Goal: Information Seeking & Learning: Learn about a topic

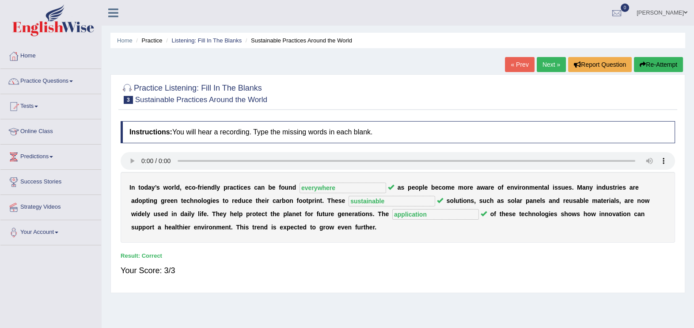
click at [552, 71] on link "Next »" at bounding box center [551, 64] width 29 height 15
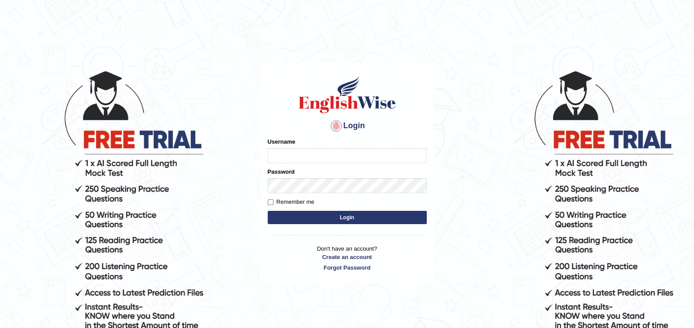
type input "paramjeet84"
click at [318, 216] on button "Login" at bounding box center [347, 217] width 159 height 13
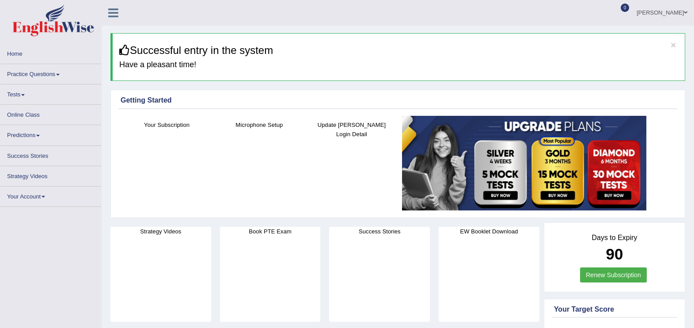
click at [43, 73] on link "Practice Questions" at bounding box center [50, 72] width 101 height 17
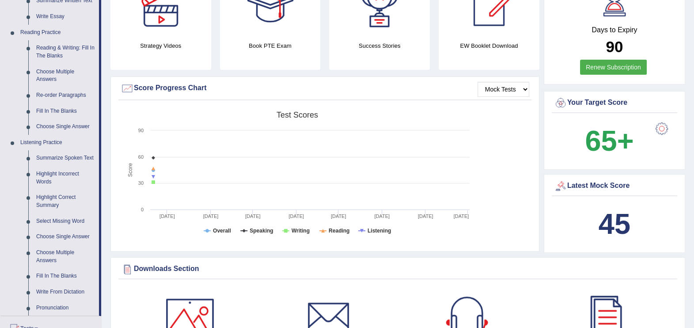
scroll to position [272, 0]
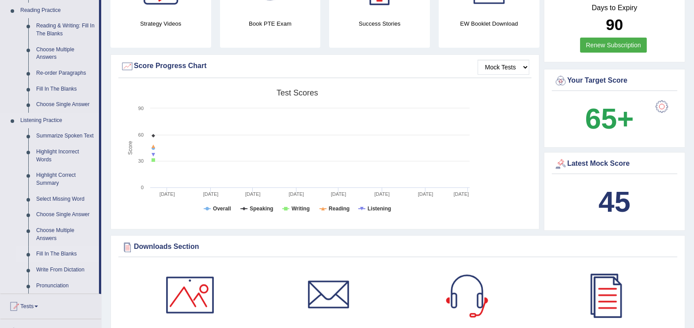
click at [70, 253] on link "Fill In The Blanks" at bounding box center [65, 254] width 67 height 16
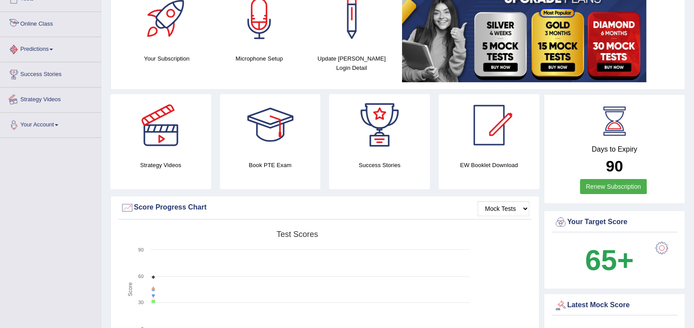
scroll to position [164, 0]
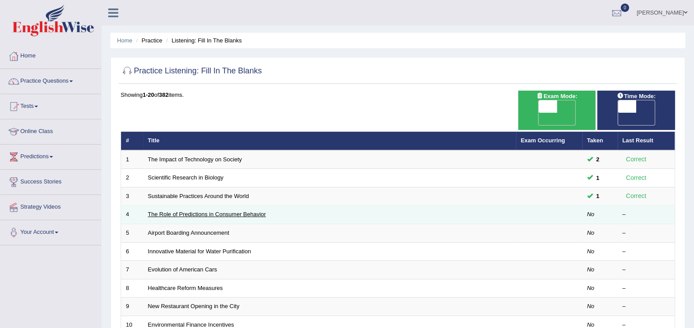
click at [185, 211] on link "The Role of Predictions in Consumer Behavior" at bounding box center [207, 214] width 118 height 7
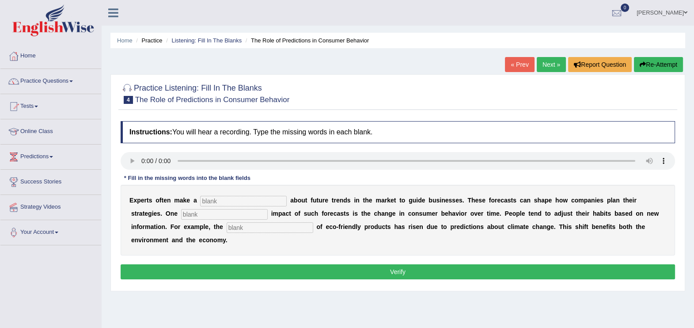
click at [181, 212] on input "text" at bounding box center [224, 214] width 87 height 11
type input "perfound"
click at [233, 202] on input "text" at bounding box center [243, 201] width 87 height 11
type input "perdication"
click at [227, 227] on input "text" at bounding box center [270, 227] width 87 height 11
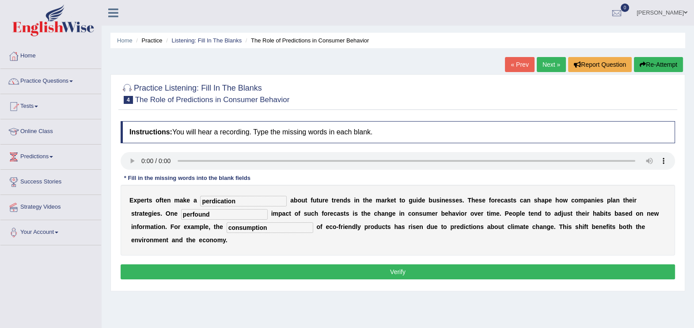
type input "consumption"
click at [231, 264] on button "Verify" at bounding box center [398, 271] width 554 height 15
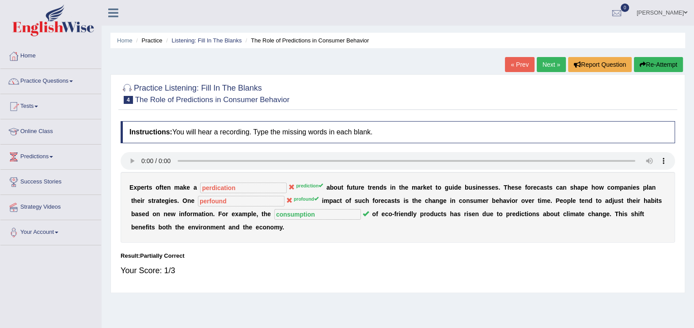
click at [655, 68] on button "Re-Attempt" at bounding box center [658, 64] width 49 height 15
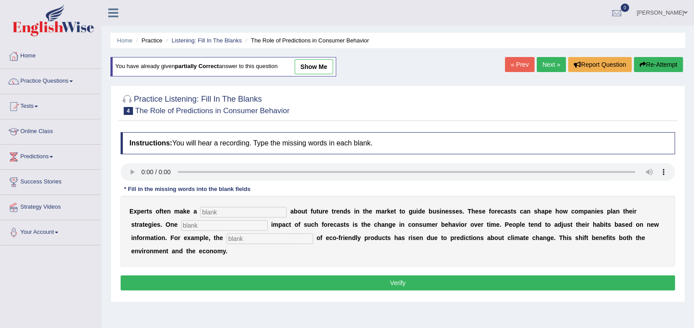
click at [241, 209] on input "text" at bounding box center [243, 212] width 87 height 11
type input "prediction"
click at [181, 226] on input "text" at bounding box center [224, 225] width 87 height 11
type input "profound"
click at [227, 240] on input "text" at bounding box center [270, 238] width 87 height 11
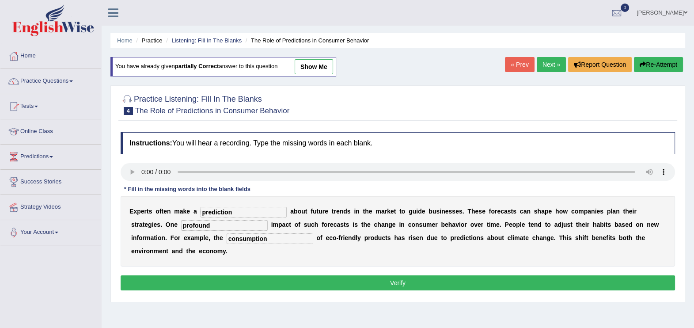
type input "consumption"
click at [226, 275] on button "Verify" at bounding box center [398, 282] width 554 height 15
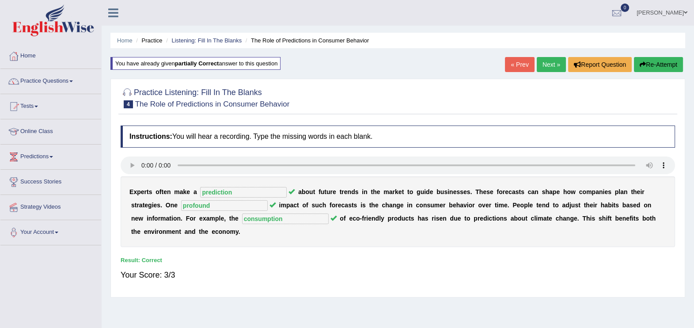
click at [547, 62] on link "Next »" at bounding box center [551, 64] width 29 height 15
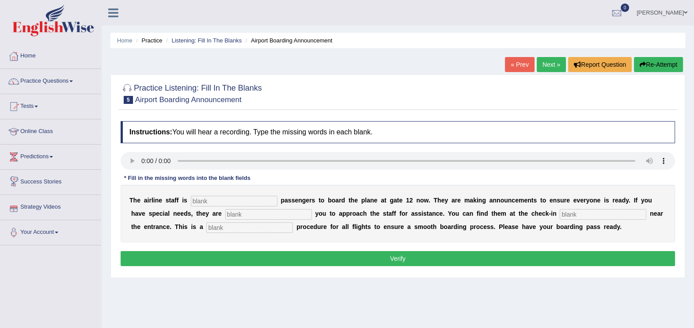
click at [206, 199] on input "text" at bounding box center [234, 201] width 87 height 11
type input "inviting"
click at [225, 217] on input "text" at bounding box center [268, 214] width 87 height 11
type input "requiring"
click at [560, 214] on input "text" at bounding box center [603, 214] width 87 height 11
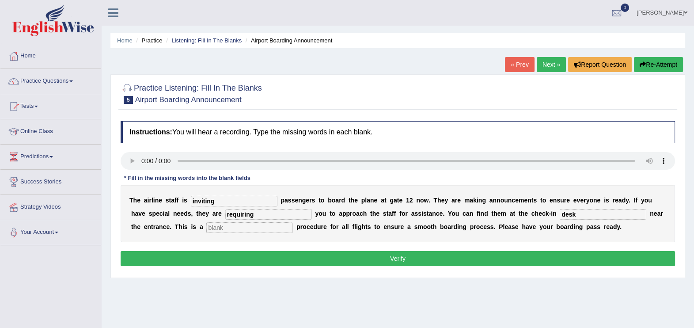
type input "desk"
click at [206, 223] on input "text" at bounding box center [249, 227] width 87 height 11
type input "regular"
click at [249, 257] on button "Verify" at bounding box center [398, 258] width 554 height 15
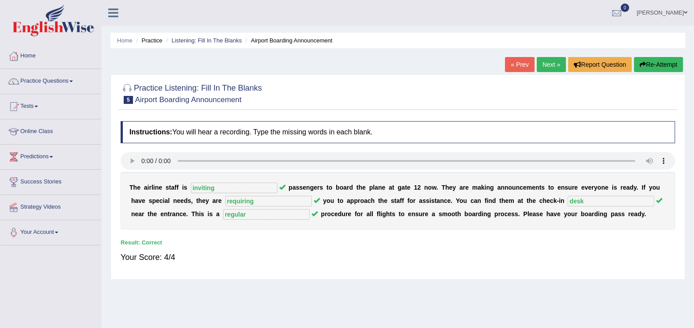
click at [552, 66] on link "Next »" at bounding box center [551, 64] width 29 height 15
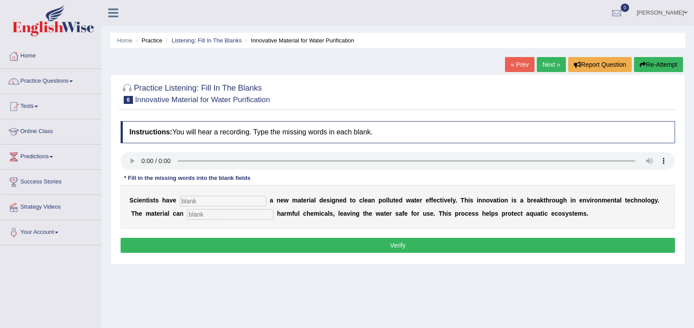
click at [193, 202] on input "text" at bounding box center [223, 201] width 87 height 11
type input "made"
click at [187, 210] on input "text" at bounding box center [230, 214] width 87 height 11
type input "observe"
click at [284, 246] on button "Verify" at bounding box center [398, 245] width 554 height 15
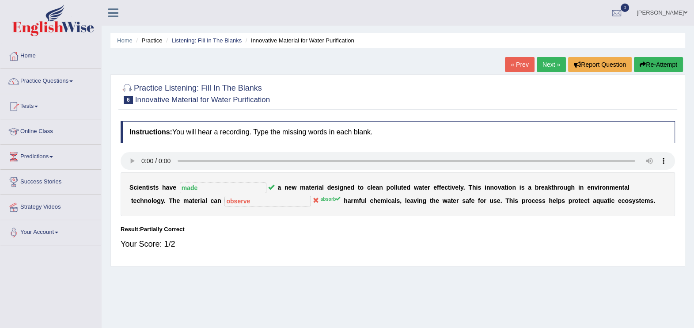
click at [668, 63] on button "Re-Attempt" at bounding box center [658, 64] width 49 height 15
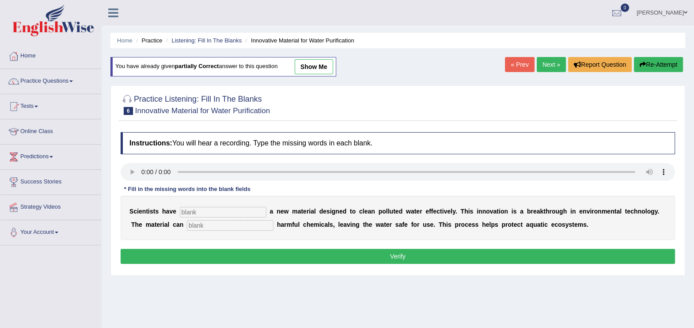
click at [218, 210] on input "text" at bounding box center [223, 212] width 87 height 11
type input "made"
click at [187, 227] on input "text" at bounding box center [230, 225] width 87 height 11
type input "absorb"
click at [307, 262] on button "Verify" at bounding box center [398, 256] width 554 height 15
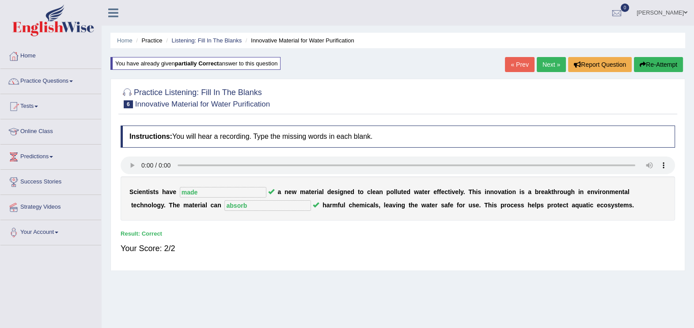
click at [552, 68] on link "Next »" at bounding box center [551, 64] width 29 height 15
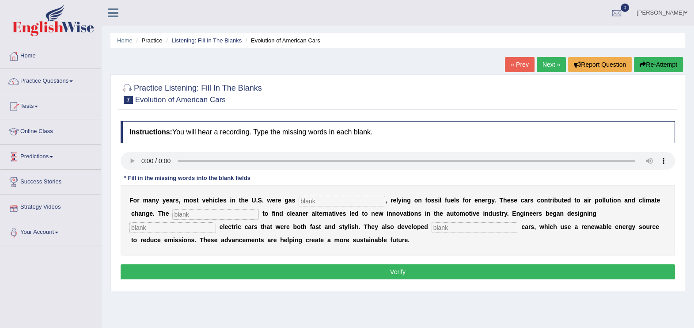
click at [299, 197] on input "text" at bounding box center [342, 201] width 87 height 11
type input "power"
click at [172, 209] on input "text" at bounding box center [215, 214] width 87 height 11
type input "urgeing"
click at [216, 222] on input "text" at bounding box center [172, 227] width 87 height 11
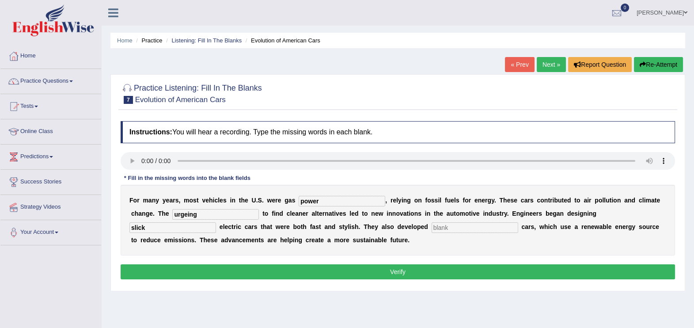
type input "slick"
click at [432, 225] on input "text" at bounding box center [475, 227] width 87 height 11
type input "hydrogen"
click at [403, 269] on button "Verify" at bounding box center [398, 271] width 554 height 15
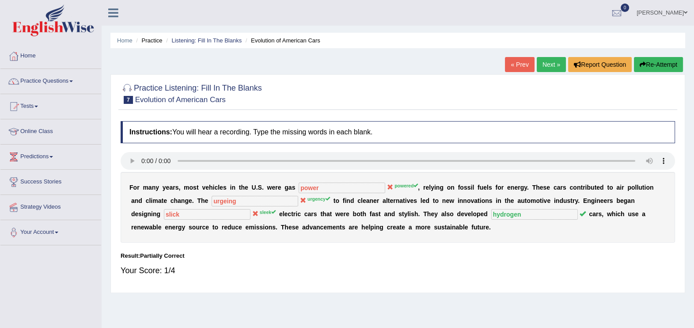
click at [652, 68] on button "Re-Attempt" at bounding box center [658, 64] width 49 height 15
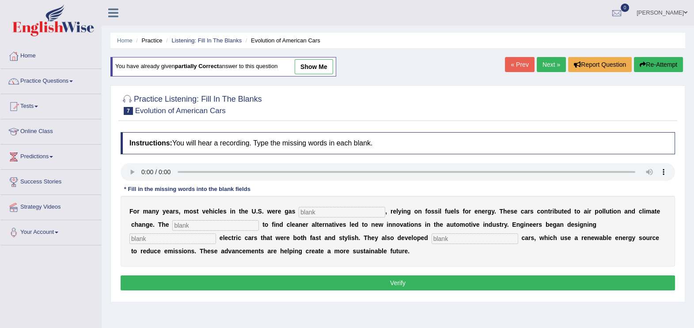
click at [299, 212] on input "text" at bounding box center [342, 212] width 87 height 11
type input "powerded"
click at [172, 222] on input "text" at bounding box center [215, 225] width 87 height 11
type input "urgency"
click at [216, 233] on input "text" at bounding box center [172, 238] width 87 height 11
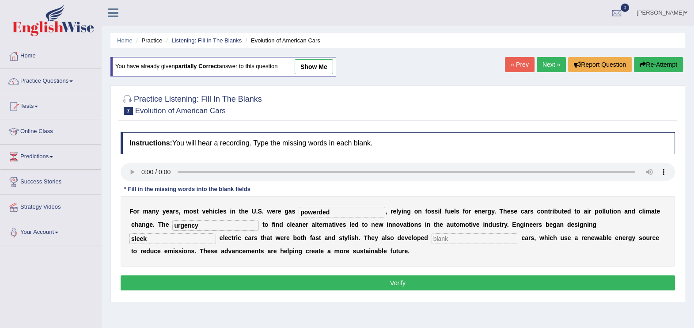
type input "sleek"
click at [432, 242] on input "text" at bounding box center [475, 238] width 87 height 11
type input "hydrogen"
click at [318, 283] on button "Verify" at bounding box center [398, 282] width 554 height 15
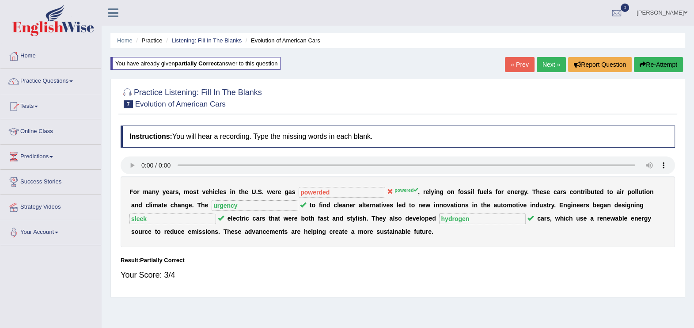
click at [670, 61] on button "Re-Attempt" at bounding box center [658, 64] width 49 height 15
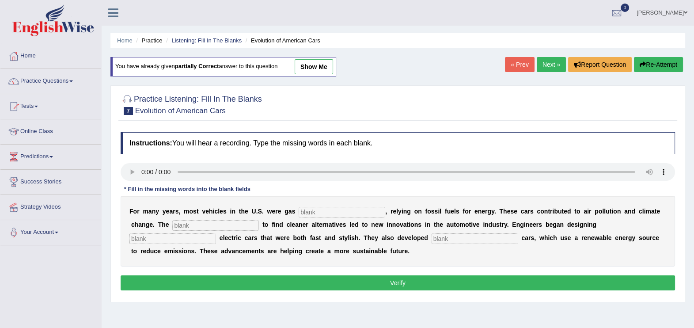
click at [309, 213] on input "text" at bounding box center [342, 212] width 87 height 11
type input "powered"
click at [185, 226] on input "text" at bounding box center [215, 225] width 87 height 11
type input "urgency"
click at [432, 239] on input "text" at bounding box center [475, 238] width 87 height 11
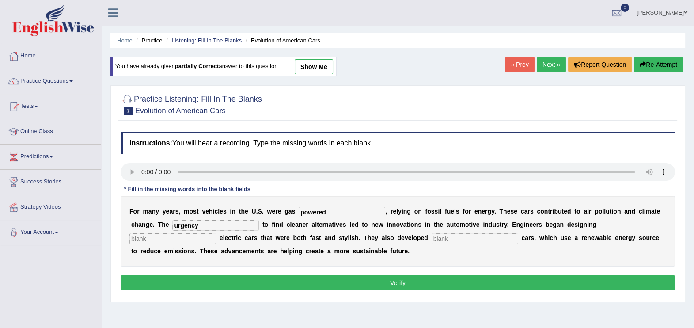
click at [216, 233] on input "text" at bounding box center [172, 238] width 87 height 11
type input "sleek"
click at [432, 242] on input "text" at bounding box center [475, 238] width 87 height 11
type input "hydrogen"
click at [352, 277] on button "Verify" at bounding box center [398, 282] width 554 height 15
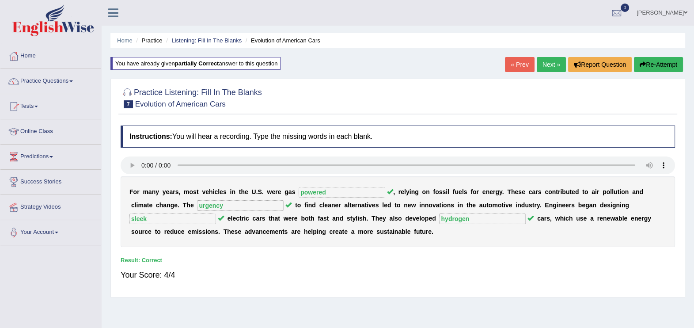
click at [550, 68] on link "Next »" at bounding box center [551, 64] width 29 height 15
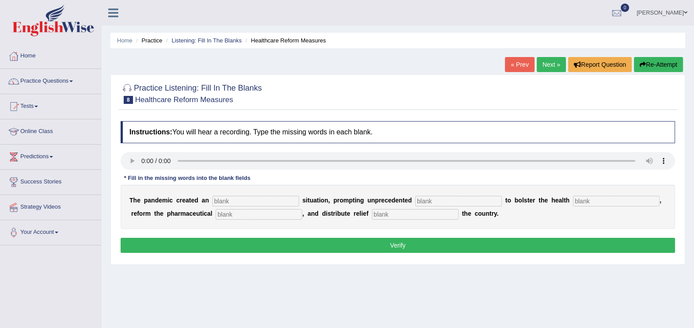
click at [225, 201] on input "text" at bounding box center [255, 201] width 87 height 11
type input "urgent"
click at [417, 201] on input "text" at bounding box center [458, 201] width 87 height 11
type input "contribution"
click at [573, 201] on input "text" at bounding box center [616, 201] width 87 height 11
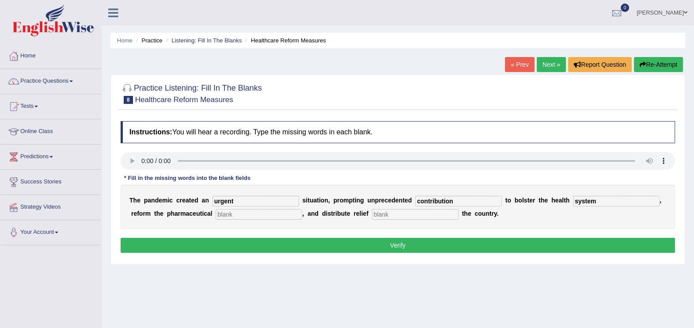
type input "system"
click at [216, 214] on input "text" at bounding box center [259, 214] width 87 height 11
type input "sector"
click at [372, 212] on input "text" at bounding box center [415, 214] width 87 height 11
type input "through"
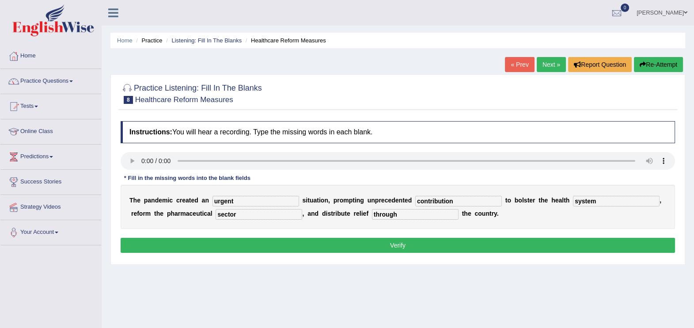
drag, startPoint x: 360, startPoint y: 216, endPoint x: 255, endPoint y: 232, distance: 106.4
click at [255, 232] on div "Instructions: You will hear a recording. Type the missing words in each blank. …" at bounding box center [397, 188] width 559 height 143
type input "for"
click at [336, 245] on button "Verify" at bounding box center [398, 245] width 554 height 15
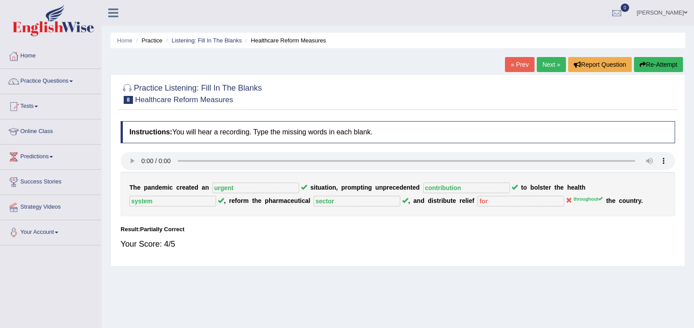
click at [656, 62] on button "Re-Attempt" at bounding box center [658, 64] width 49 height 15
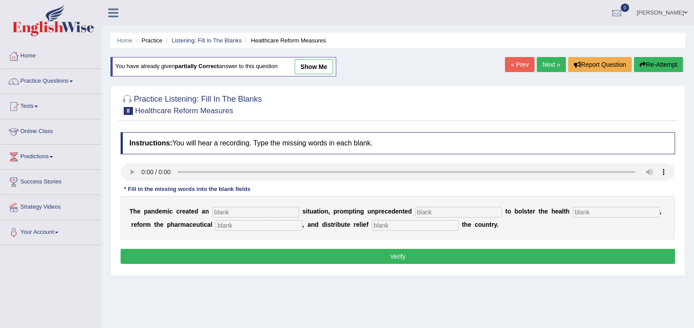
click at [237, 212] on input "text" at bounding box center [255, 212] width 87 height 11
type input "urgent"
click at [415, 216] on input "text" at bounding box center [458, 212] width 87 height 11
type input "contribution"
click at [573, 212] on input "text" at bounding box center [616, 212] width 87 height 11
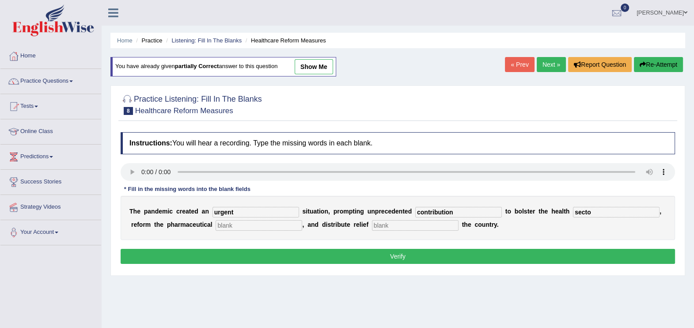
type input "sector"
drag, startPoint x: 570, startPoint y: 212, endPoint x: 429, endPoint y: 207, distance: 141.0
click at [429, 207] on div "T h e p a n d e m i c c r e a t e d a n urgent s i t u a t i o n , p r o m p t …" at bounding box center [398, 218] width 554 height 44
type input "system"
click at [227, 227] on input "text" at bounding box center [259, 225] width 87 height 11
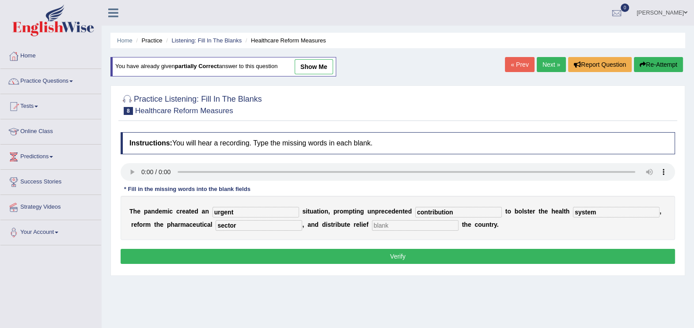
type input "sector"
click at [372, 227] on input "text" at bounding box center [415, 225] width 87 height 11
type input "throughout"
click at [392, 254] on button "Verify" at bounding box center [398, 256] width 554 height 15
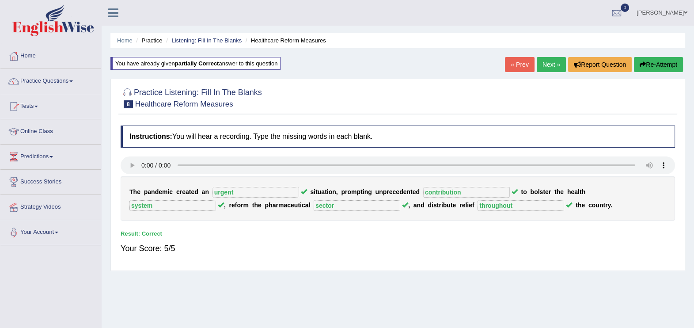
click at [552, 60] on link "Next »" at bounding box center [551, 64] width 29 height 15
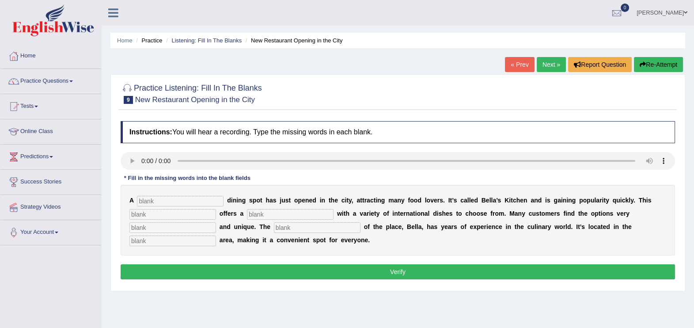
click at [163, 204] on input "text" at bounding box center [180, 201] width 87 height 11
type input "new"
click at [144, 215] on input "text" at bounding box center [172, 214] width 87 height 11
type input "restuarant"
click at [263, 217] on input "text" at bounding box center [290, 214] width 87 height 11
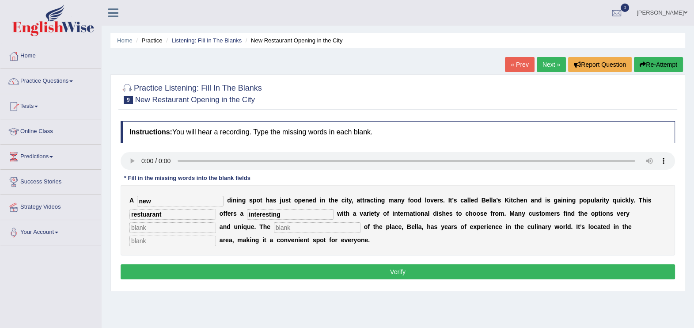
click at [150, 230] on input "text" at bounding box center [172, 227] width 87 height 11
click at [281, 217] on input "interesting" at bounding box center [290, 214] width 87 height 11
type input "i"
type input "menu"
click at [169, 229] on input "text" at bounding box center [172, 227] width 87 height 11
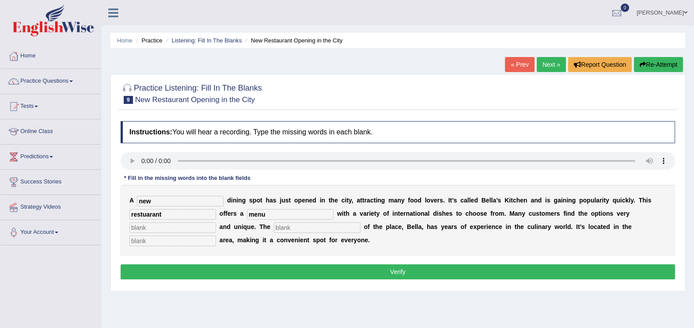
click at [141, 231] on input "text" at bounding box center [172, 227] width 87 height 11
type input "intereting"
click at [274, 232] on input "text" at bounding box center [317, 227] width 87 height 11
type input "owner"
click at [184, 239] on input "text" at bounding box center [172, 240] width 87 height 11
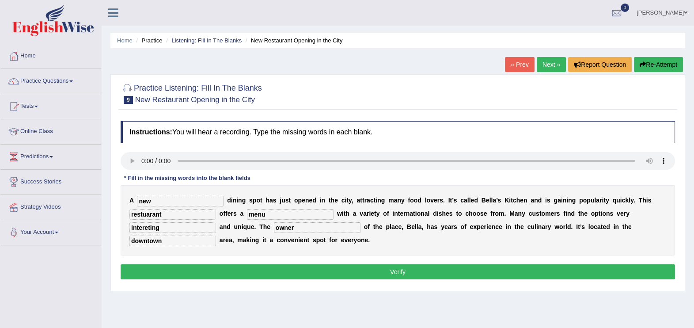
type input "downtown"
click at [189, 227] on input "intereting" at bounding box center [172, 227] width 87 height 11
type input "interesting"
click at [232, 276] on button "Verify" at bounding box center [398, 271] width 554 height 15
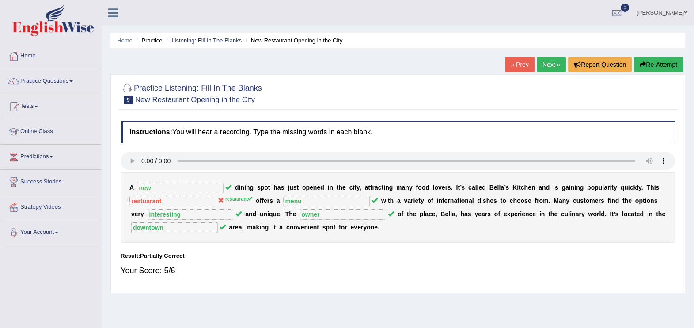
click at [652, 65] on button "Re-Attempt" at bounding box center [658, 64] width 49 height 15
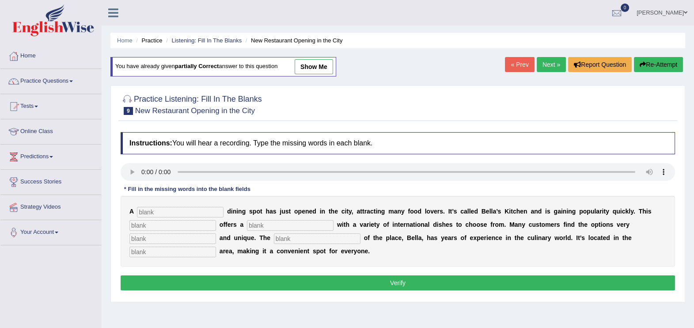
click at [157, 207] on input "text" at bounding box center [180, 212] width 87 height 11
type input "new"
click at [144, 225] on input "text" at bounding box center [172, 225] width 87 height 11
type input "restaurant"
click at [269, 228] on input "text" at bounding box center [290, 225] width 87 height 11
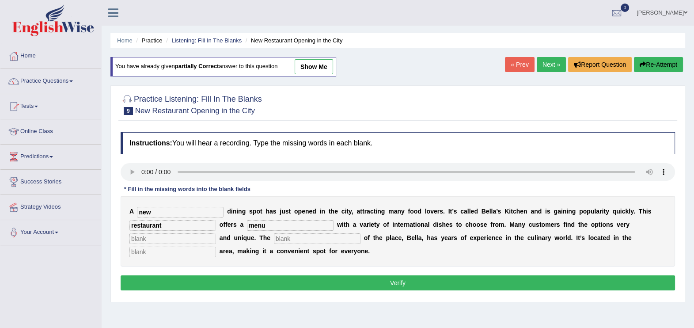
type input "menu"
click at [169, 239] on input "text" at bounding box center [172, 238] width 87 height 11
type input "interesting"
click at [281, 235] on input "text" at bounding box center [317, 238] width 87 height 11
type input "owner"
